Goal: Task Accomplishment & Management: Manage account settings

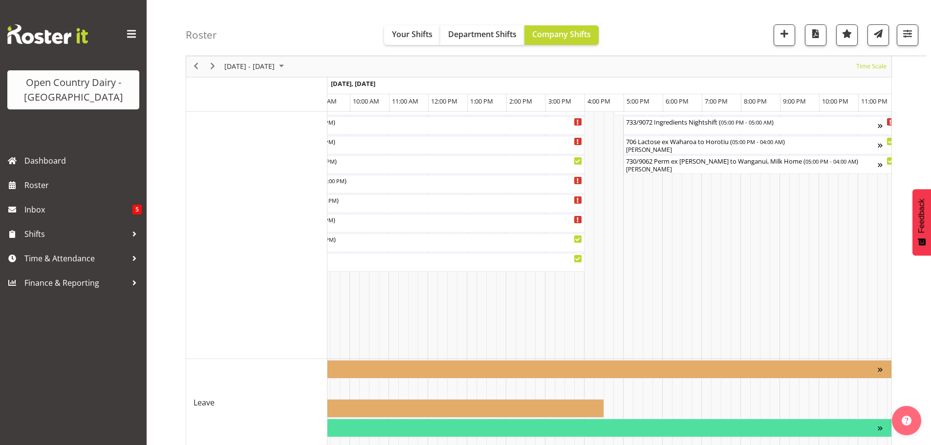
scroll to position [848, 0]
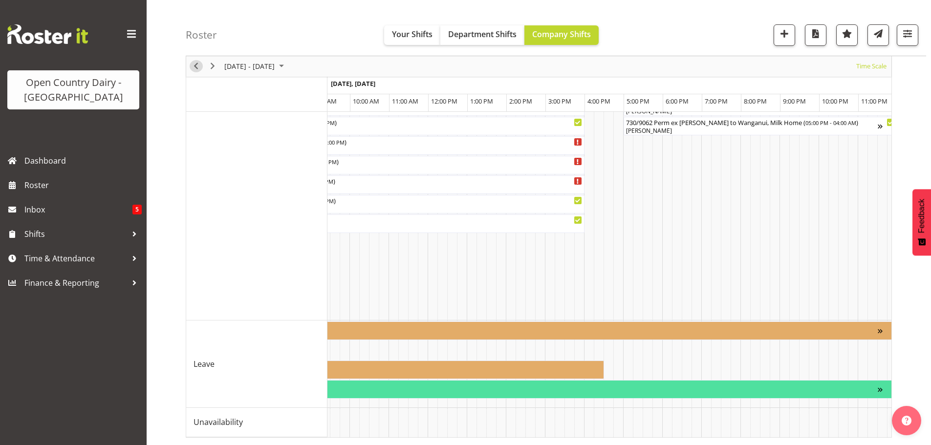
click at [196, 67] on span "Previous" at bounding box center [196, 67] width 12 height 12
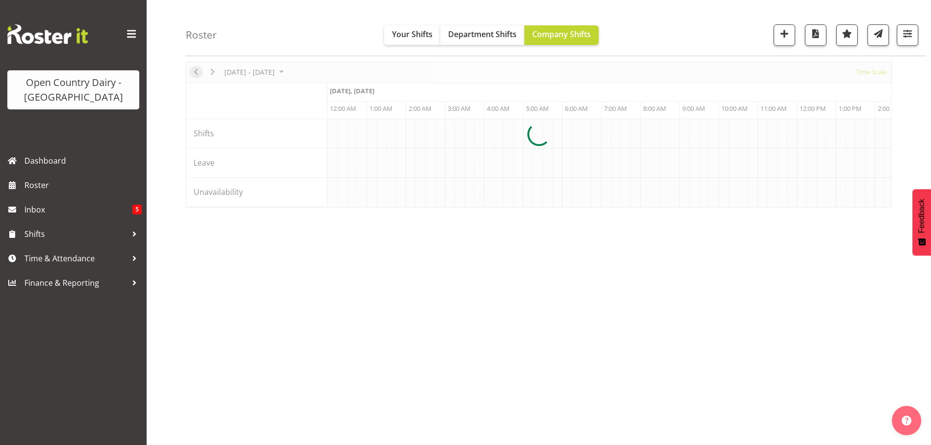
scroll to position [0, 4690]
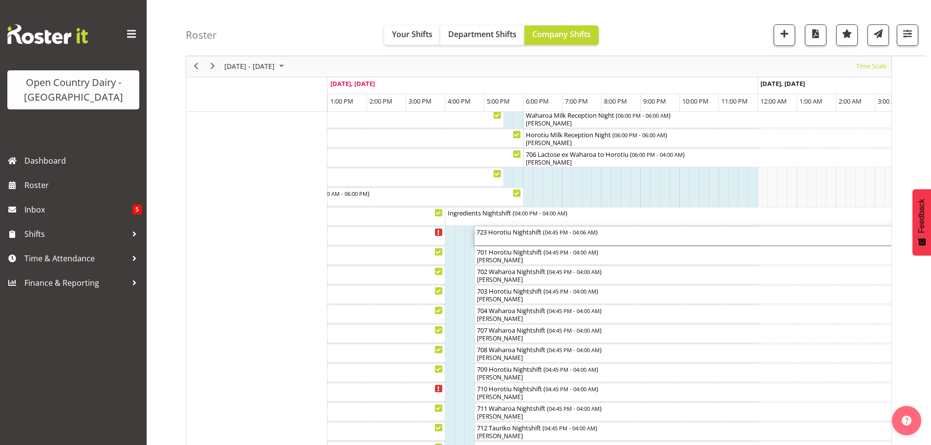
click at [541, 235] on div "723 Horotiu Nightshift ( 04:45 PM - 04:06 AM )" at bounding box center [696, 232] width 440 height 10
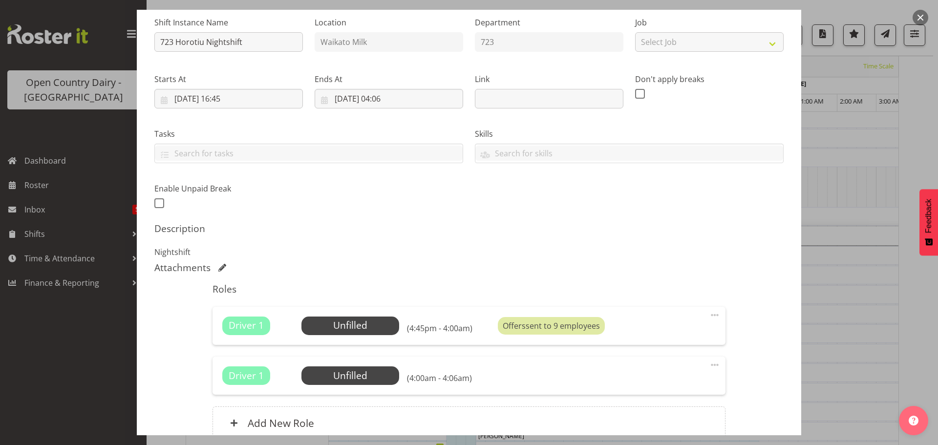
click at [709, 364] on span at bounding box center [715, 365] width 12 height 12
click at [642, 419] on link "Delete" at bounding box center [674, 422] width 94 height 18
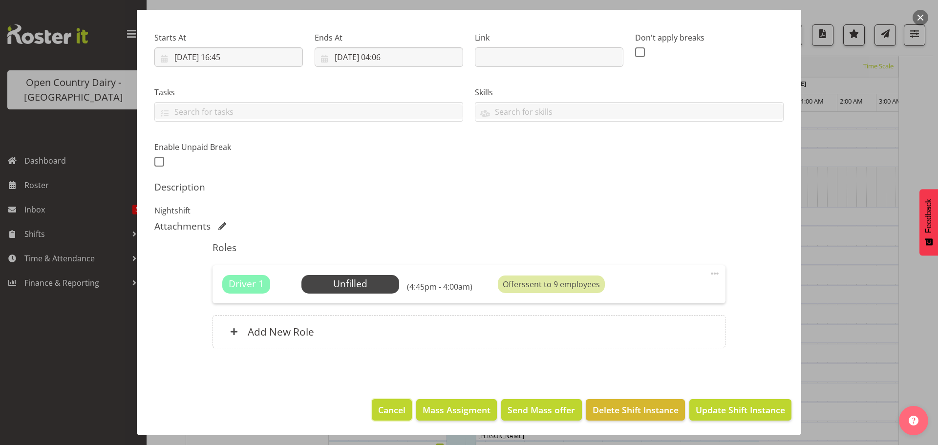
click at [388, 407] on span "Cancel" at bounding box center [391, 410] width 27 height 13
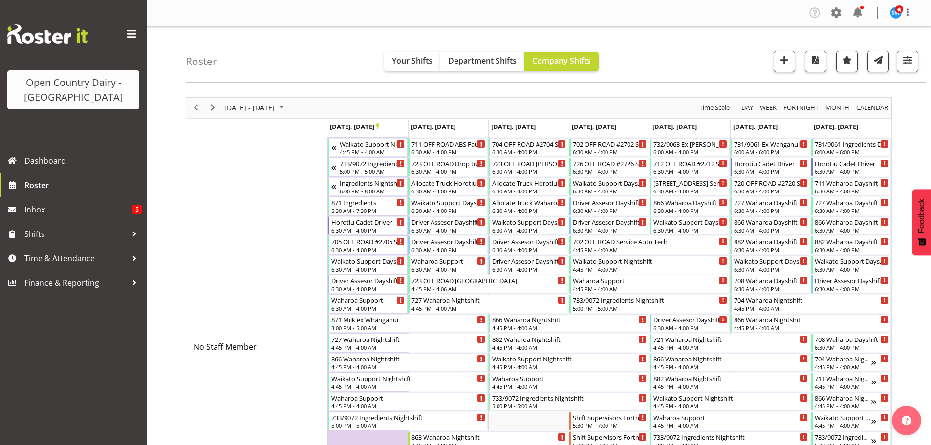
scroll to position [1788, 0]
